Goal: Information Seeking & Learning: Understand process/instructions

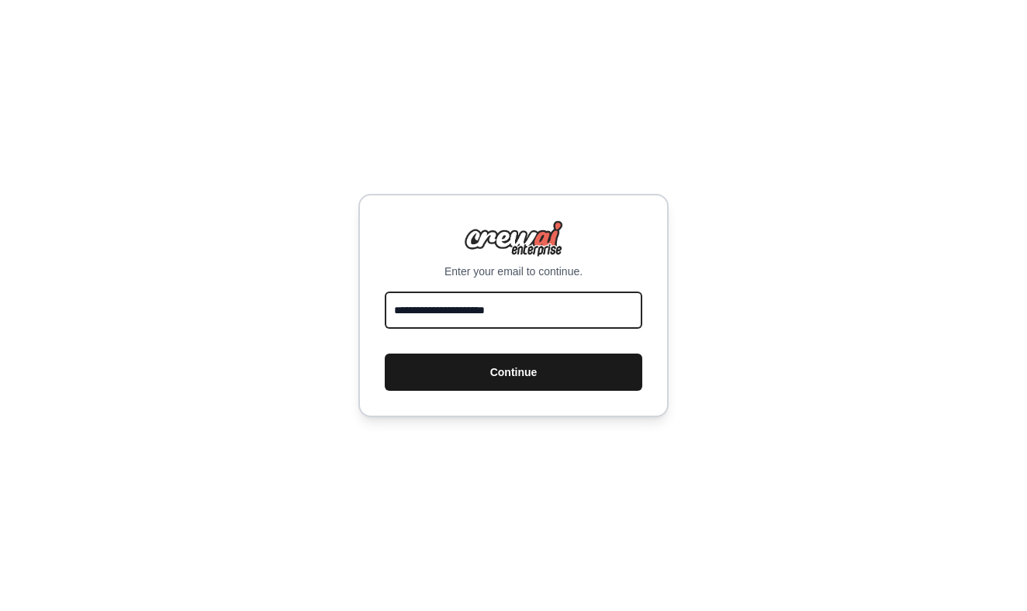
type input "**********"
click at [478, 381] on button "Continue" at bounding box center [514, 372] width 258 height 37
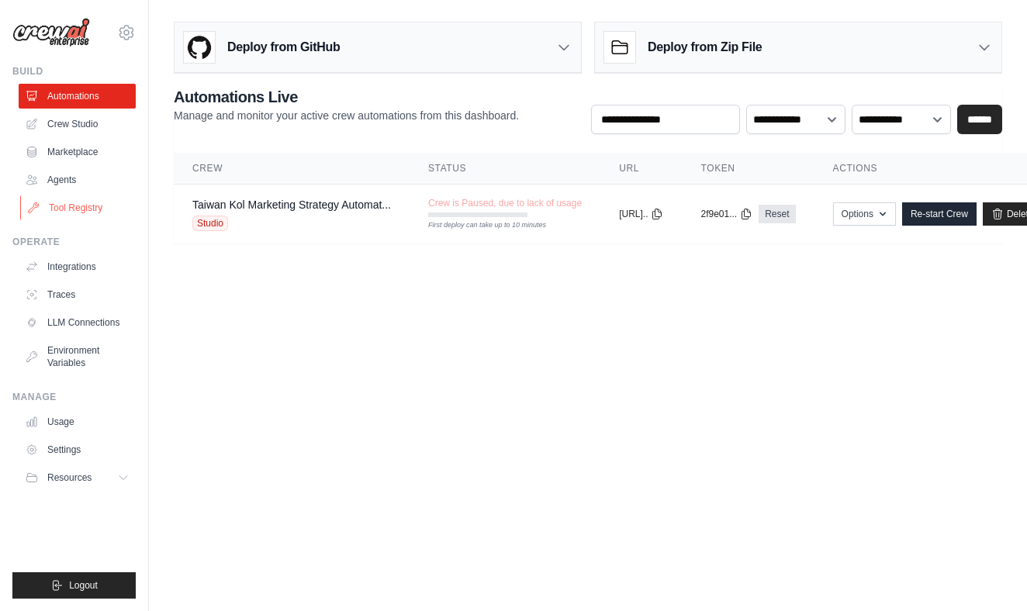
click at [85, 212] on link "Tool Registry" at bounding box center [78, 208] width 117 height 25
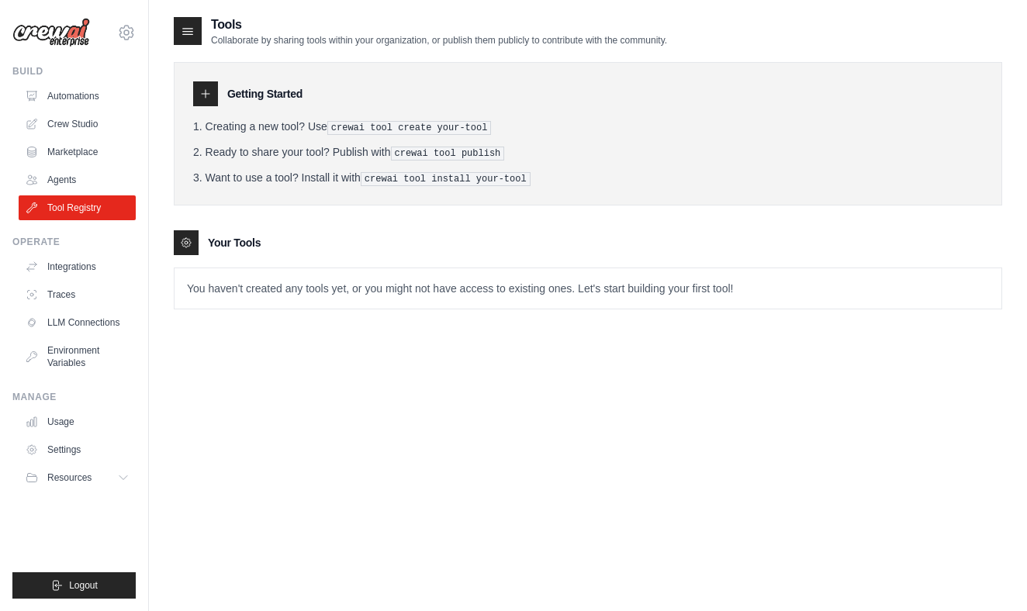
click at [200, 92] on icon at bounding box center [205, 94] width 12 height 12
click at [188, 237] on icon at bounding box center [186, 243] width 12 height 12
click at [387, 126] on pre "crewai tool create your-tool" at bounding box center [409, 128] width 164 height 14
click at [408, 144] on li "Ready to share your tool? Publish with crewai tool publish" at bounding box center [588, 152] width 790 height 16
click at [414, 164] on ol "Creating a new tool? Use crewai tool create your-tool Ready to share your tool?…" at bounding box center [588, 153] width 790 height 68
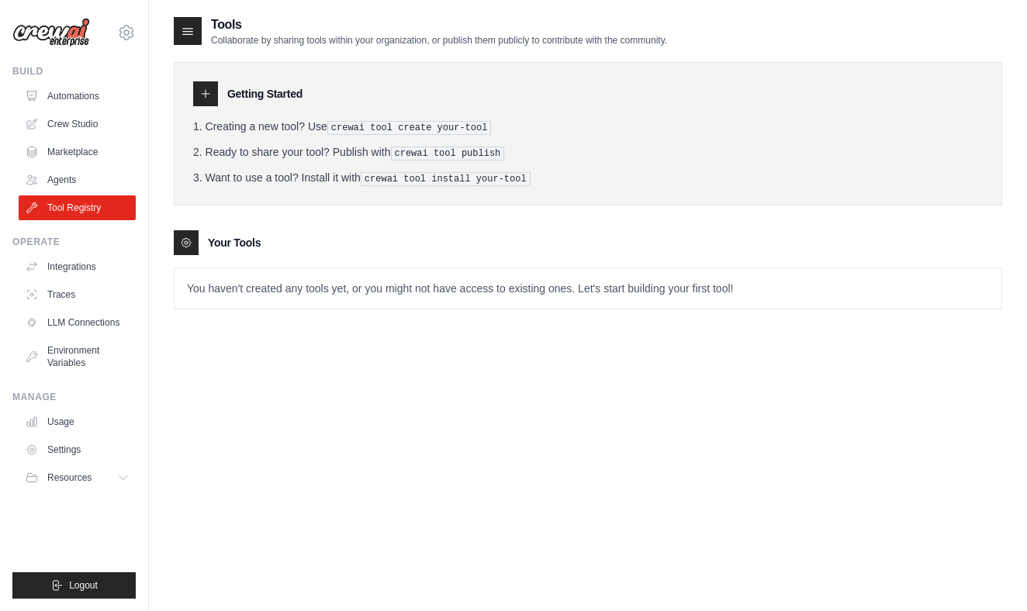
click at [414, 172] on pre "crewai tool install your-tool" at bounding box center [446, 179] width 170 height 14
click at [315, 36] on p "Collaborate by sharing tools within your organization, or publish them publicly…" at bounding box center [439, 40] width 456 height 12
click at [230, 27] on h2 "Tools" at bounding box center [439, 25] width 456 height 19
click at [185, 29] on icon at bounding box center [188, 32] width 10 height 6
click at [73, 36] on img at bounding box center [51, 32] width 78 height 29
